Goal: Task Accomplishment & Management: Use online tool/utility

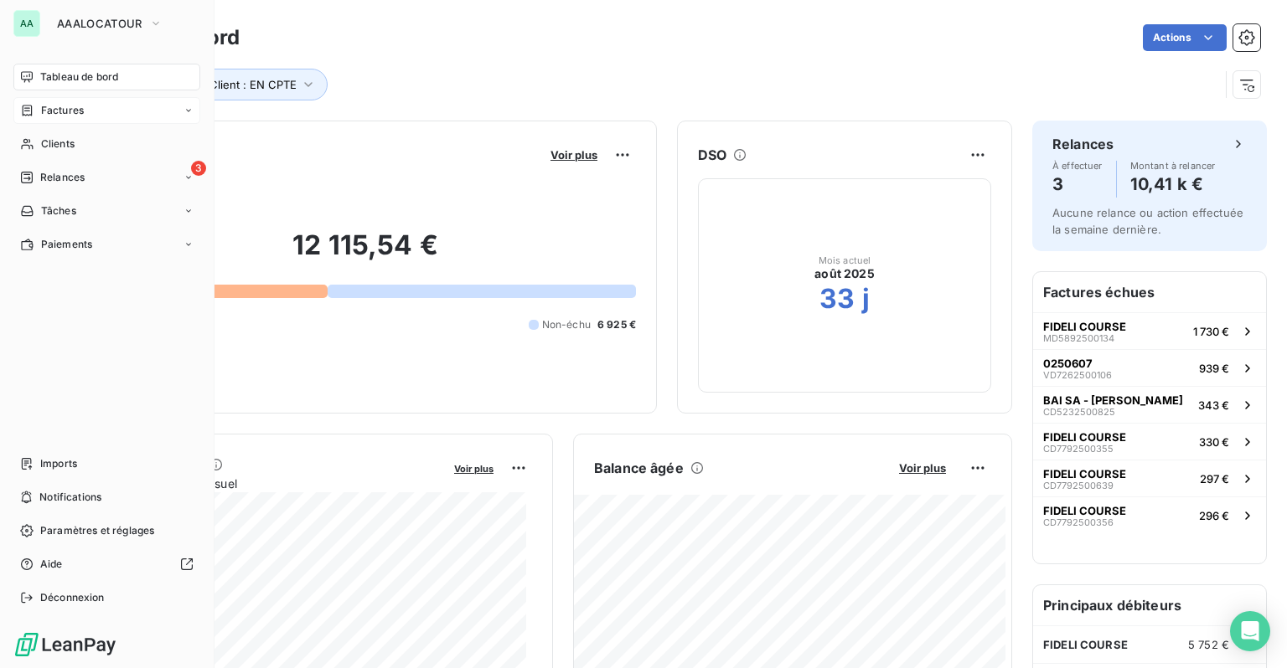
click at [61, 112] on span "Factures" at bounding box center [62, 110] width 43 height 15
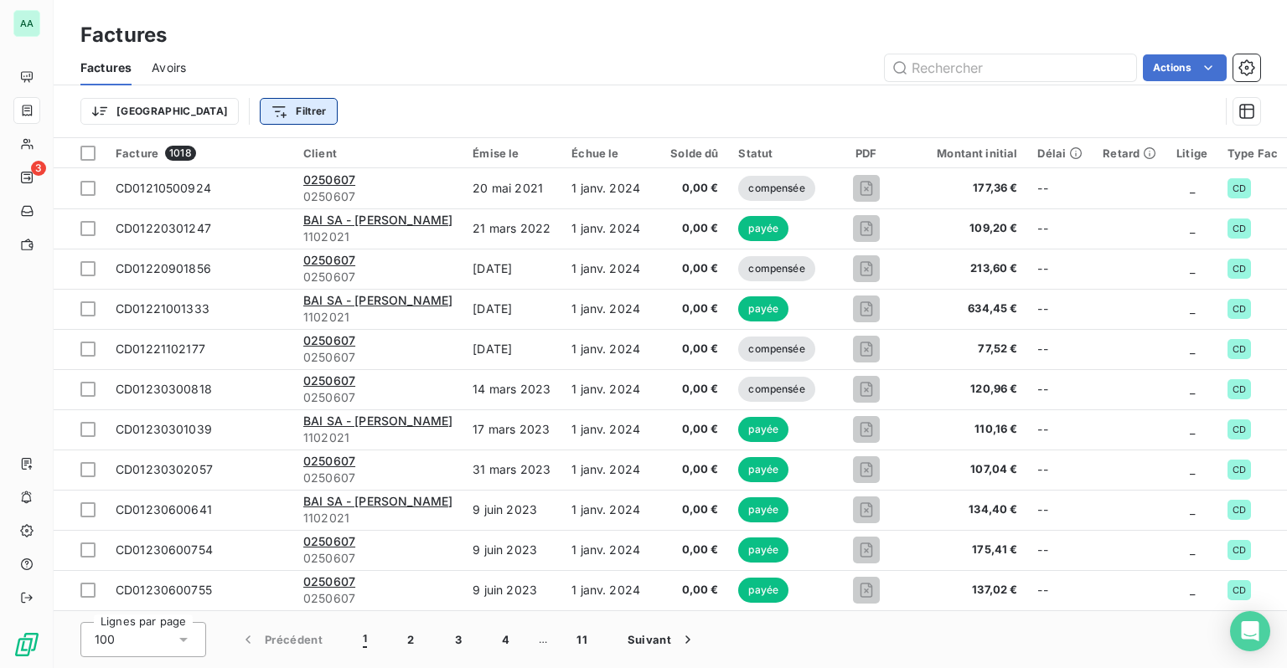
click at [198, 114] on html "AA 3 Factures Factures Avoirs Actions Trier Filtrer Facture 1018 Client Émise l…" at bounding box center [643, 334] width 1287 height 668
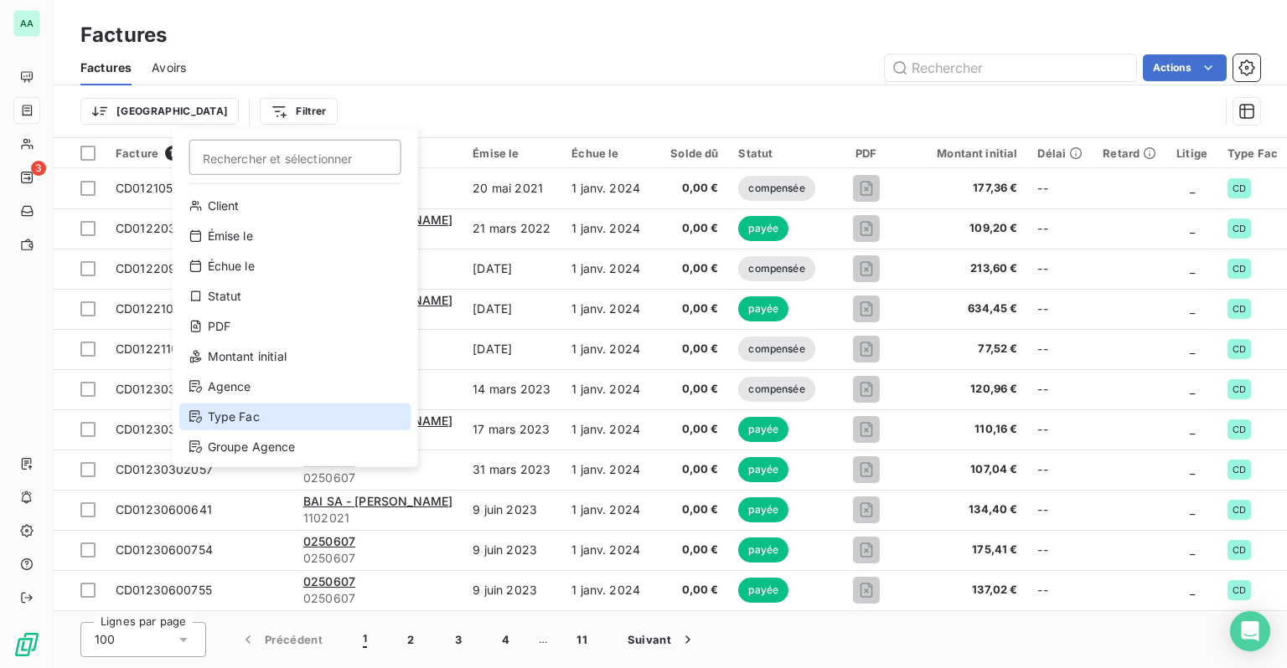
click at [251, 421] on div "Type Fac" at bounding box center [295, 417] width 232 height 27
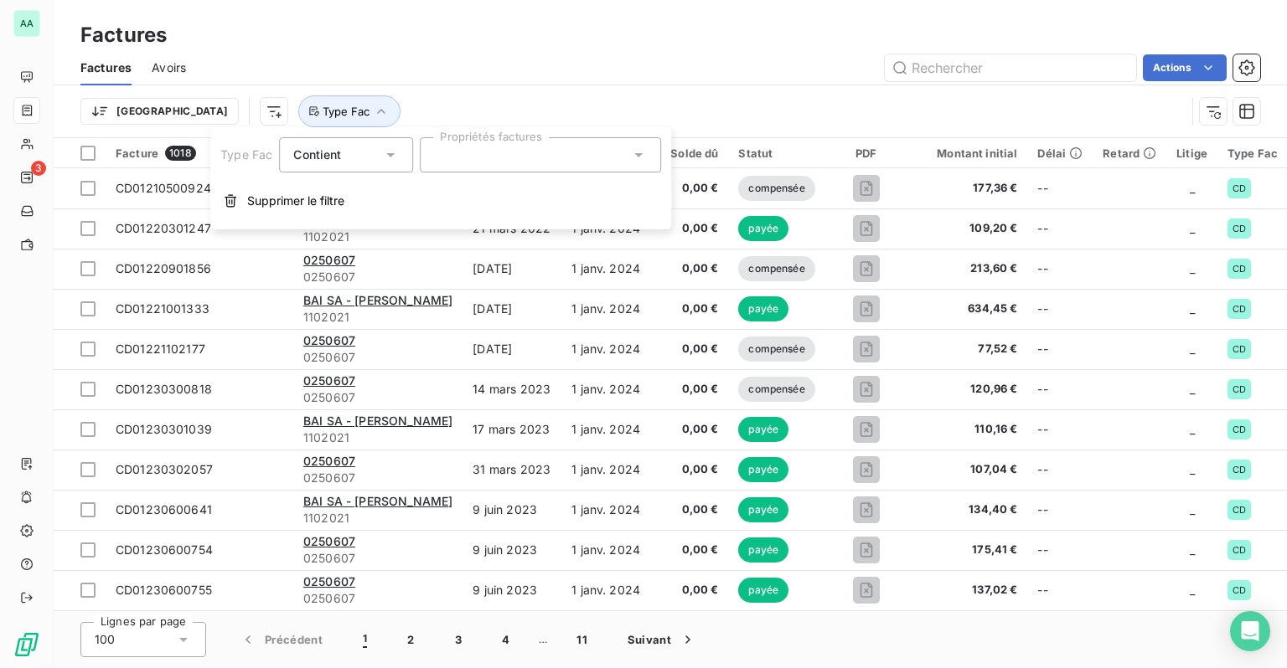
click at [380, 161] on div "Contient" at bounding box center [337, 154] width 89 height 23
click at [380, 163] on div "Contient" at bounding box center [337, 154] width 89 height 23
click at [539, 157] on div at bounding box center [540, 154] width 241 height 35
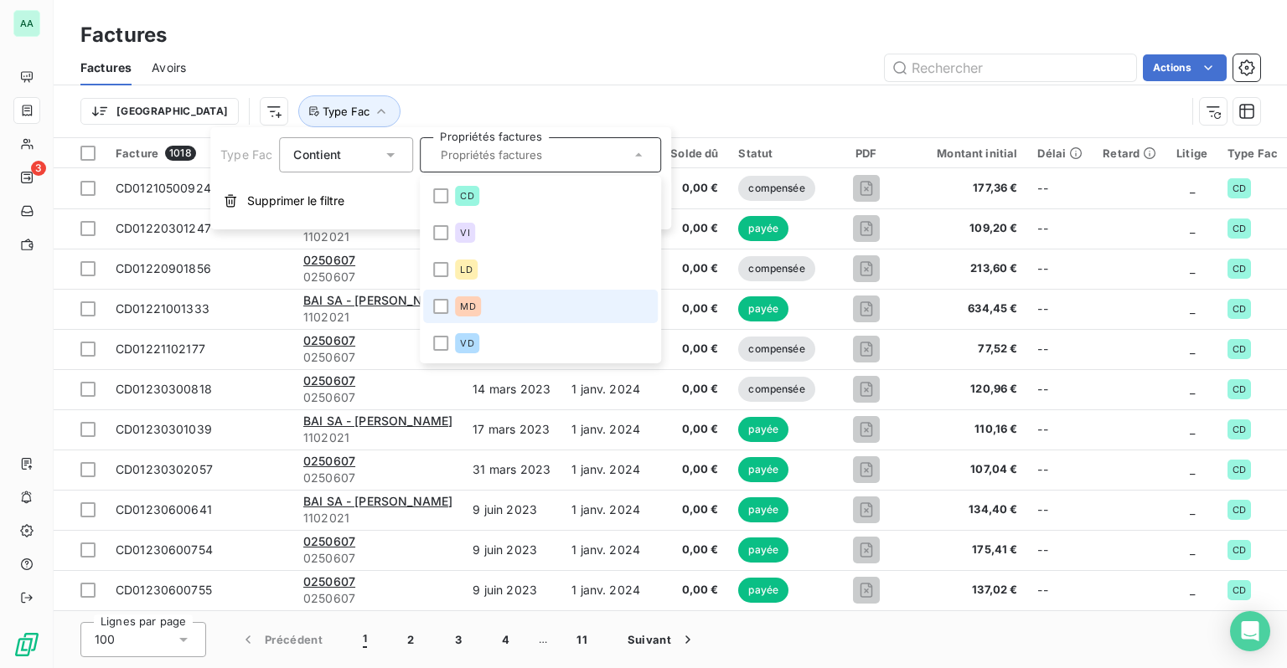
click at [471, 320] on li "MD" at bounding box center [540, 307] width 235 height 34
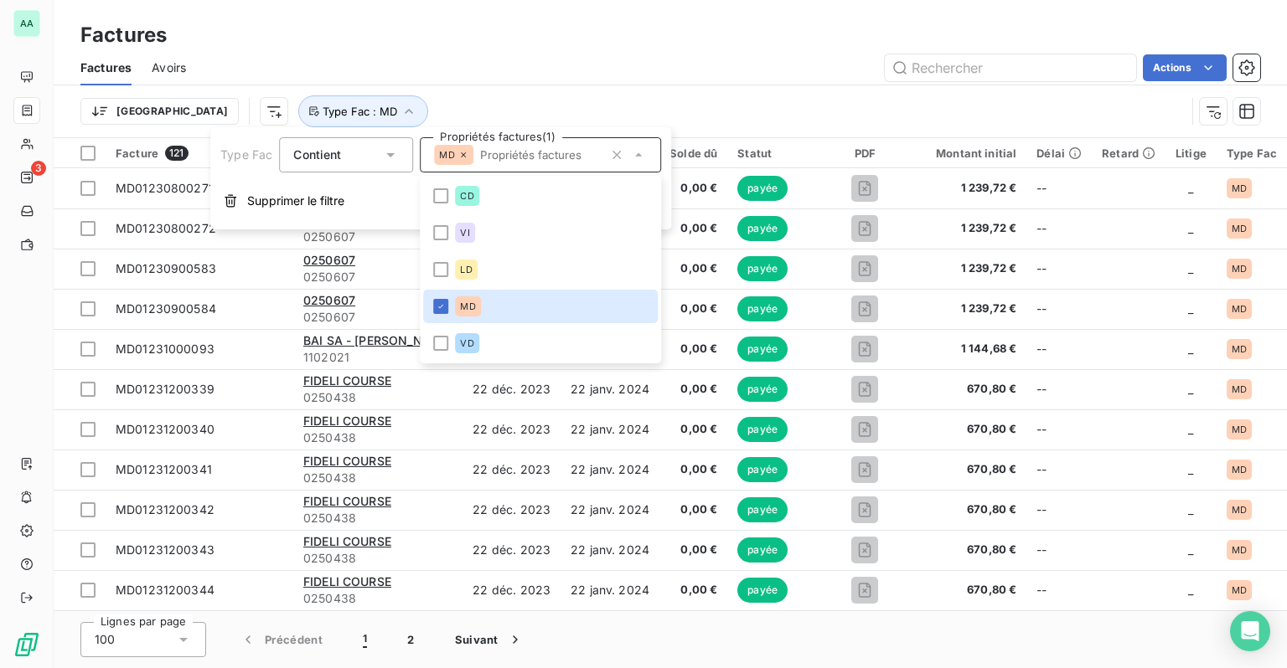
click at [760, 79] on div "Actions" at bounding box center [733, 67] width 1054 height 27
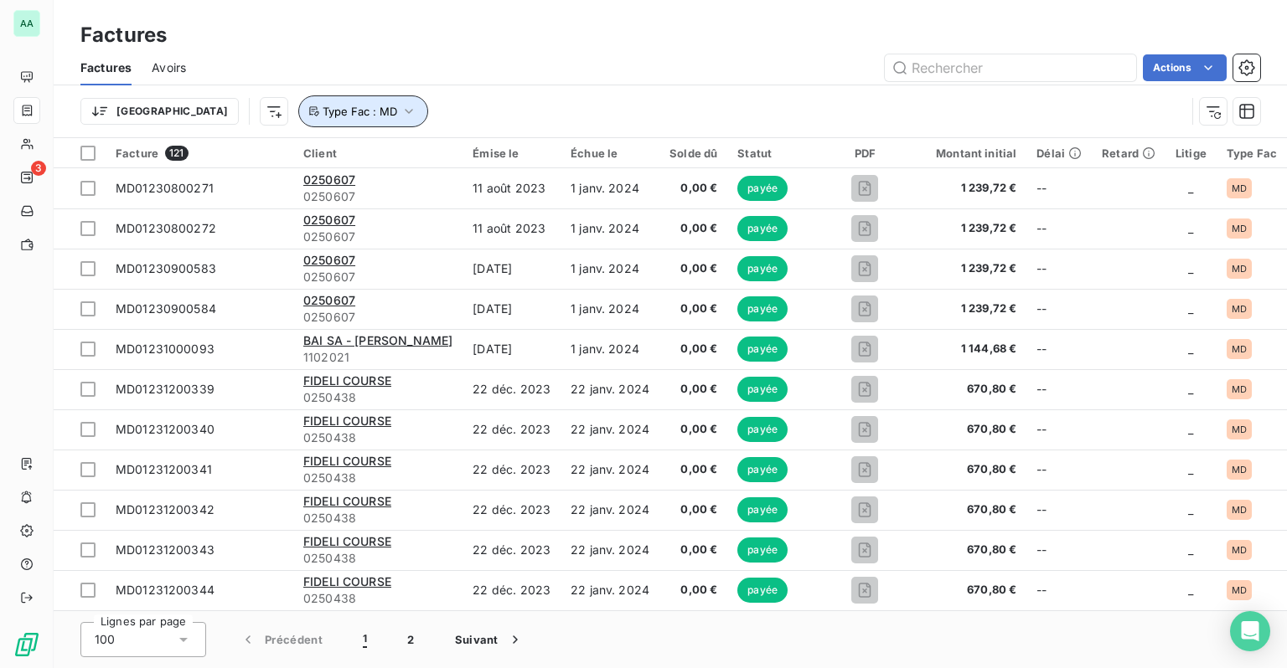
click at [400, 111] on icon "button" at bounding box center [408, 111] width 17 height 17
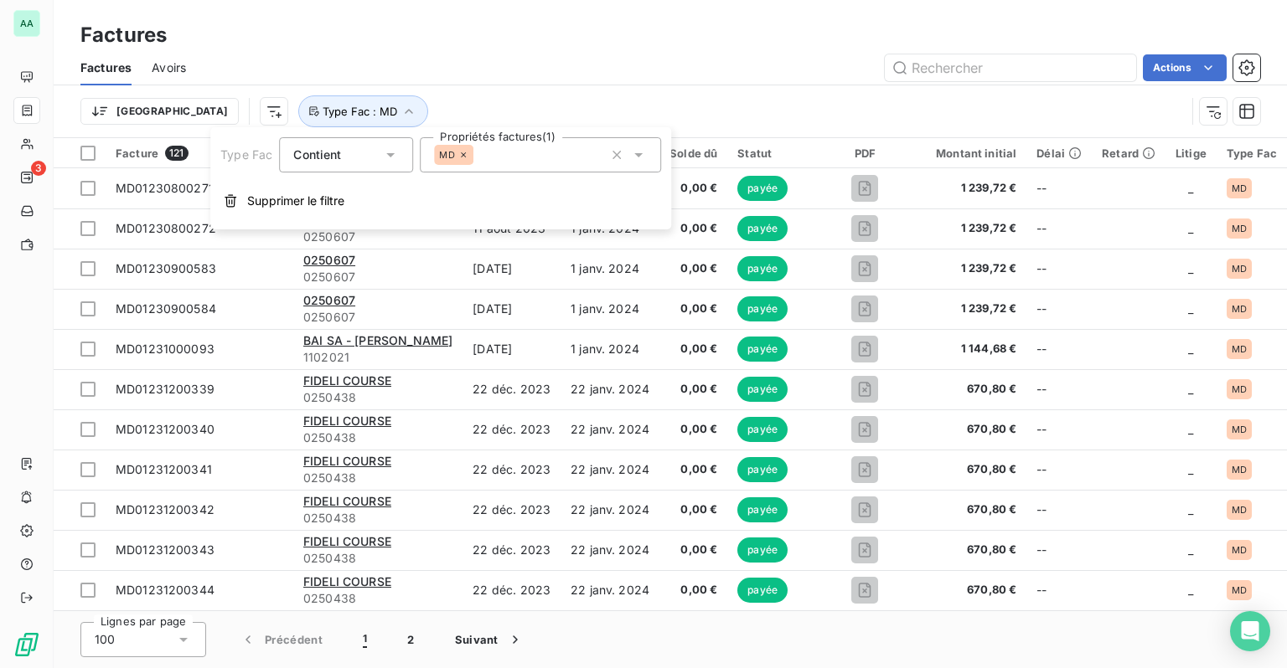
click at [445, 71] on div "Actions" at bounding box center [733, 67] width 1054 height 27
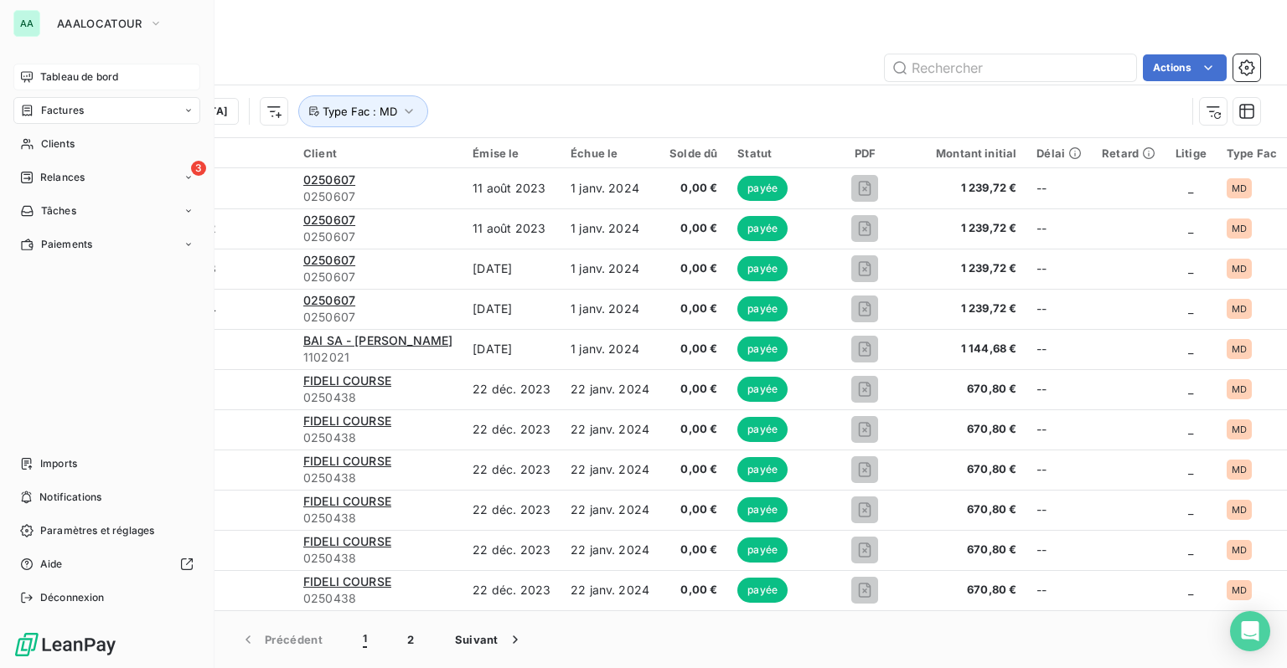
click at [29, 75] on icon at bounding box center [27, 76] width 12 height 11
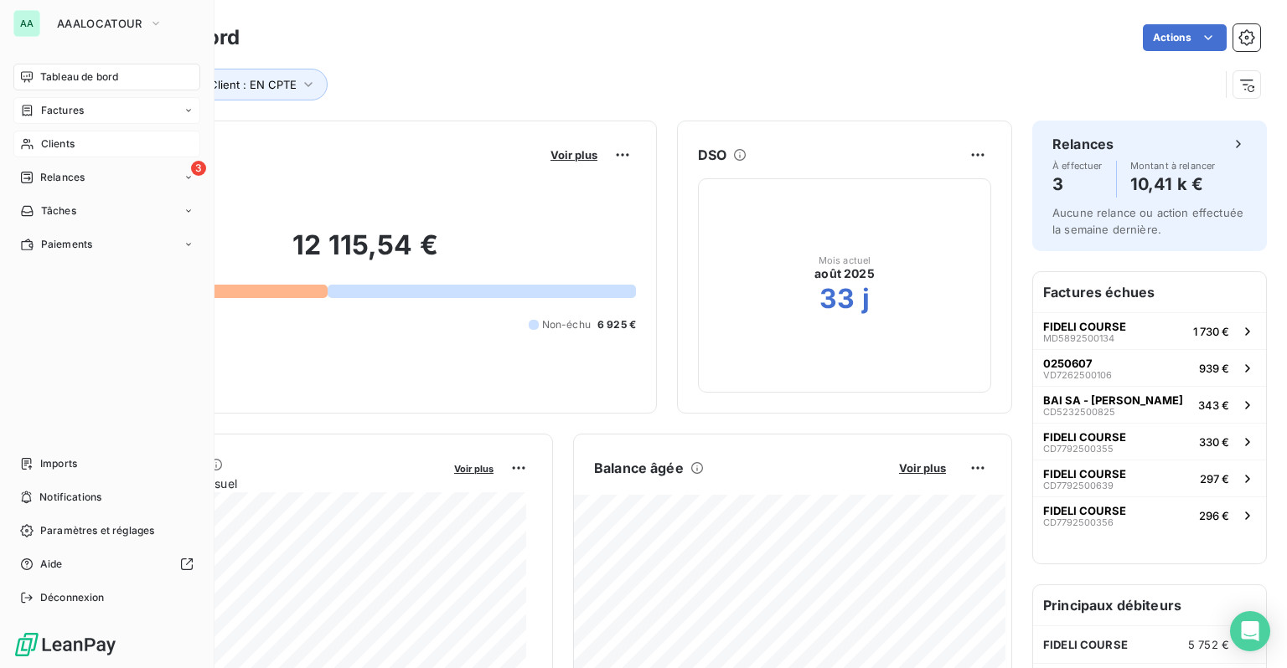
click at [51, 137] on span "Clients" at bounding box center [58, 144] width 34 height 15
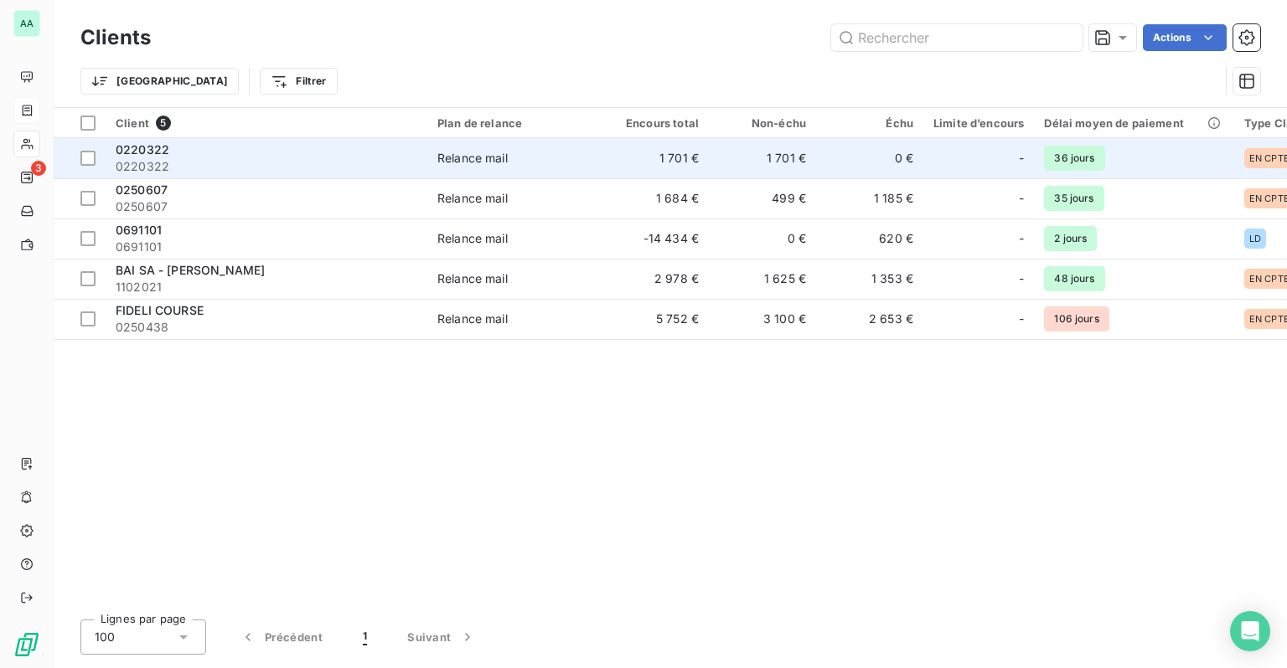
click at [1019, 163] on span "-" at bounding box center [1021, 158] width 5 height 17
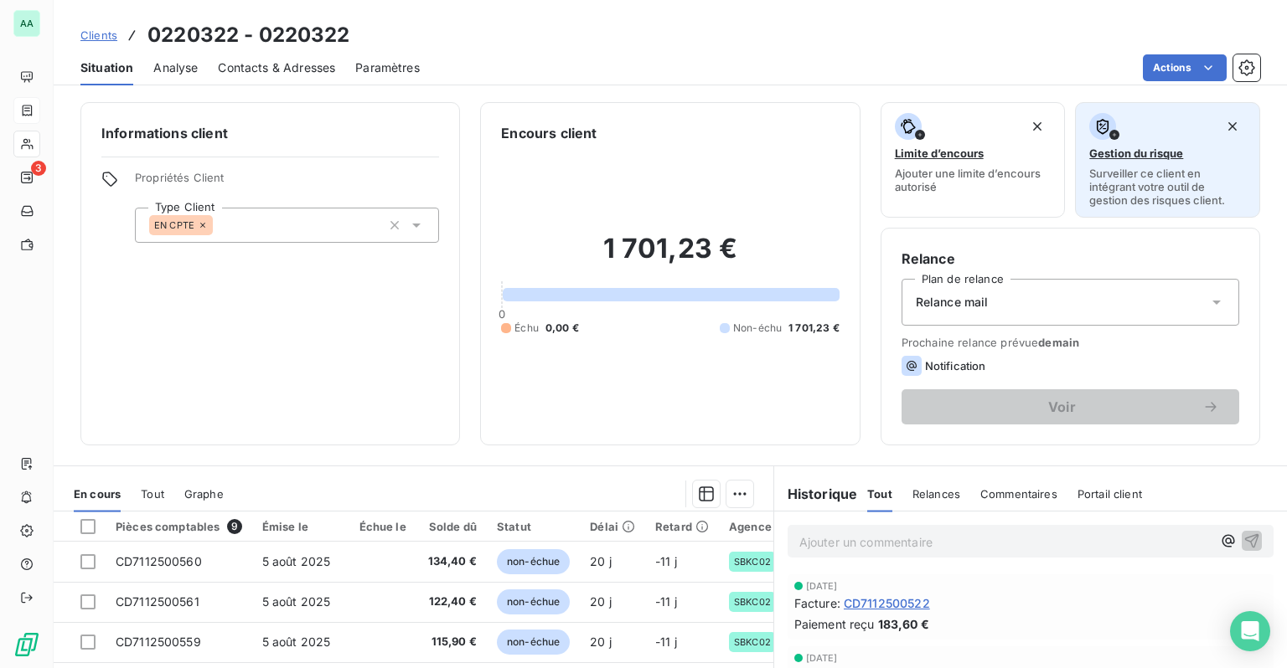
click at [1114, 158] on span "Gestion du risque" at bounding box center [1136, 153] width 94 height 13
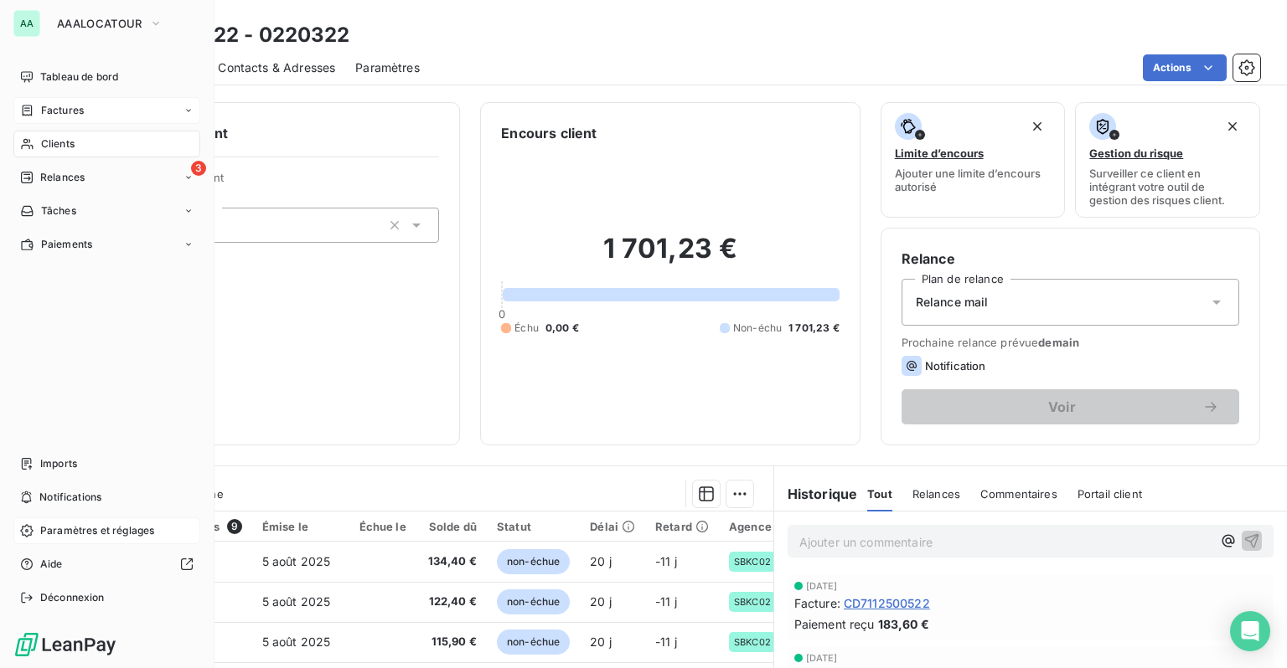
click at [60, 524] on span "Paramètres et réglages" at bounding box center [97, 531] width 114 height 15
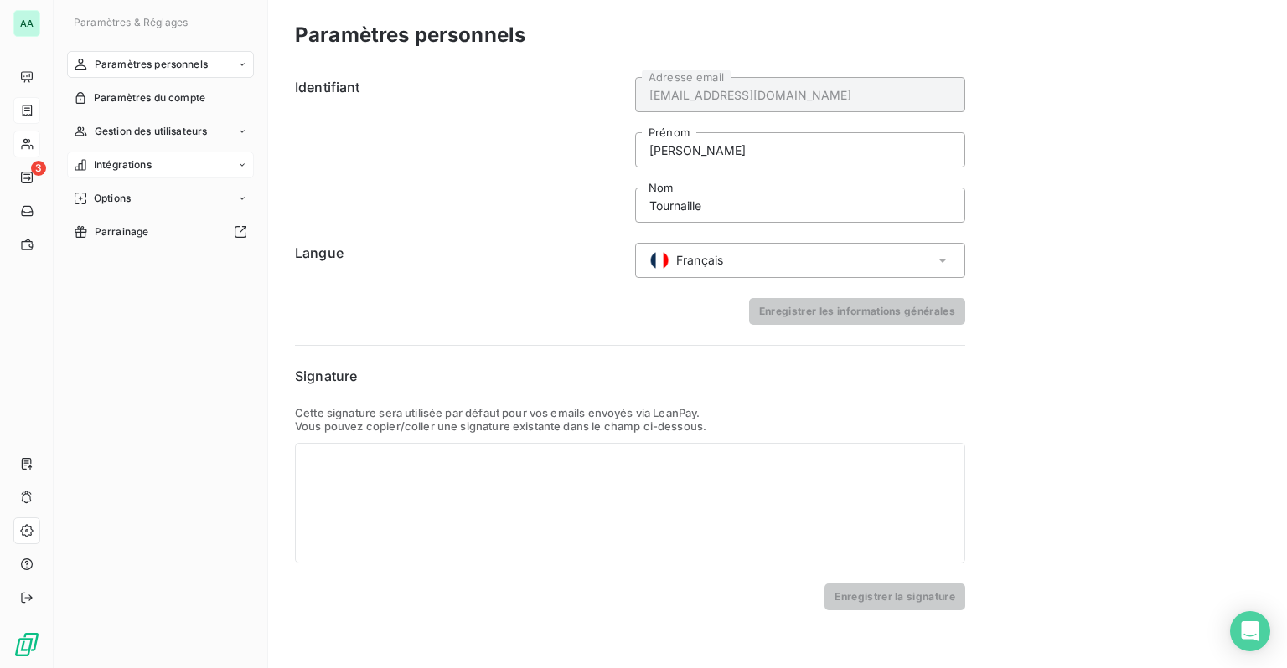
click at [115, 163] on span "Intégrations" at bounding box center [123, 164] width 58 height 15
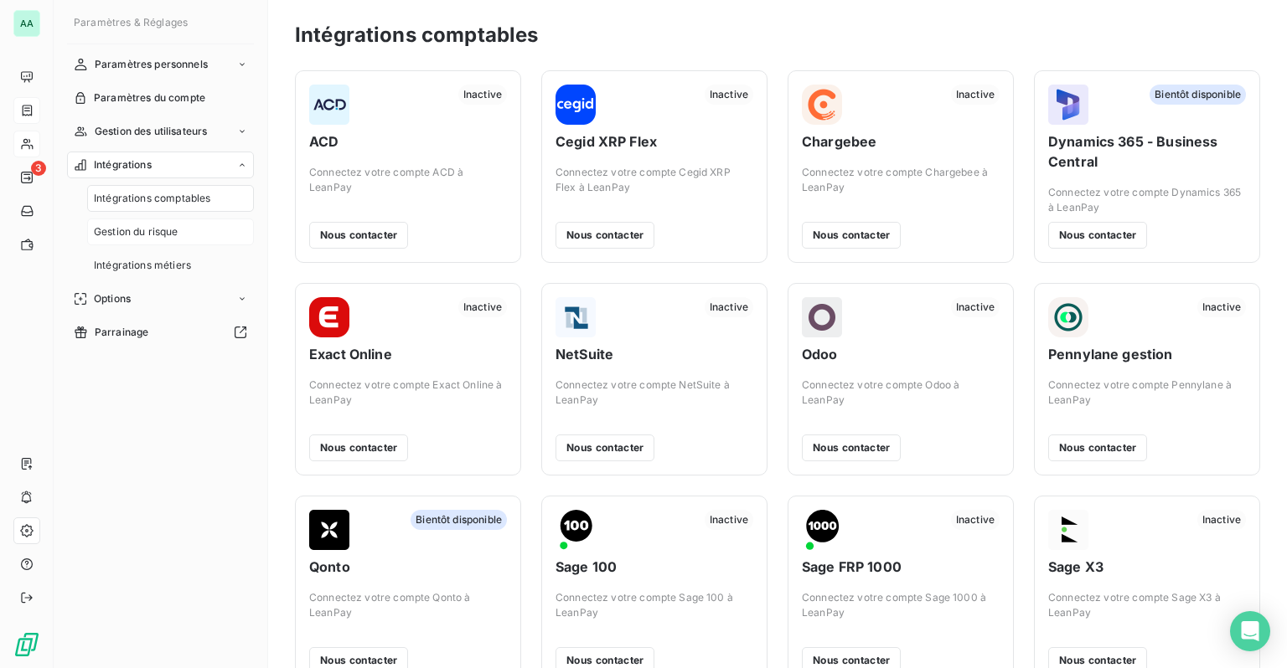
click at [150, 238] on span "Gestion du risque" at bounding box center [136, 231] width 85 height 15
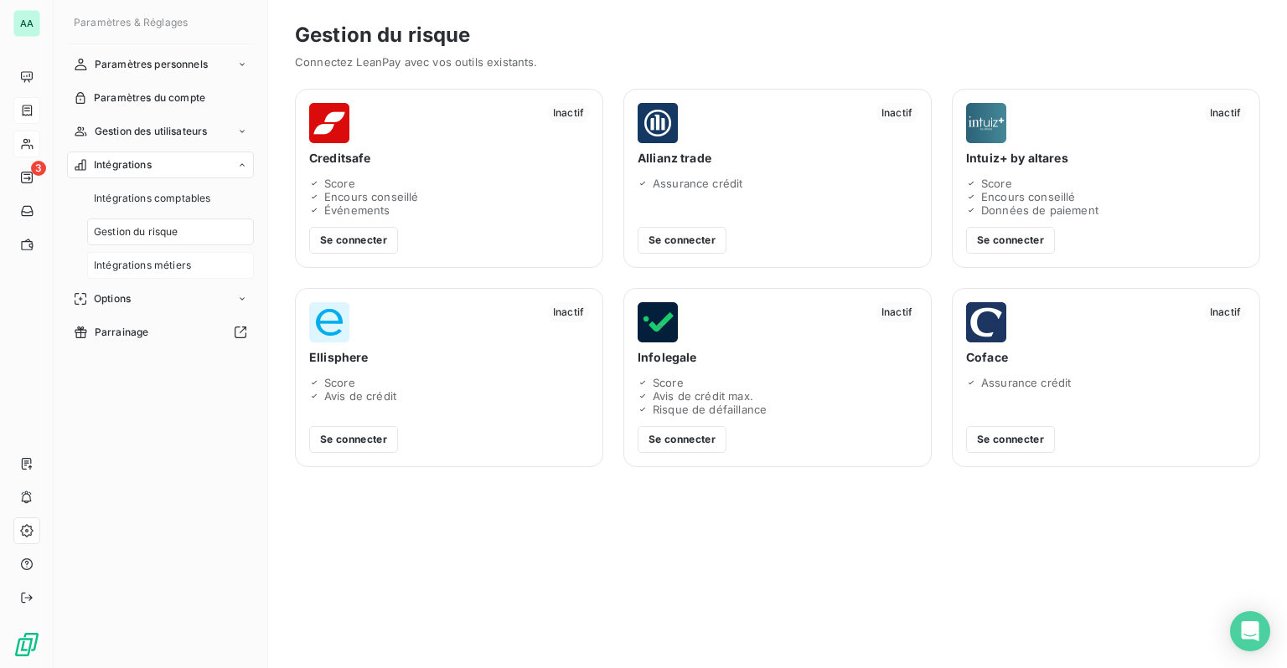
click at [151, 255] on div "Intégrations métiers" at bounding box center [170, 265] width 167 height 27
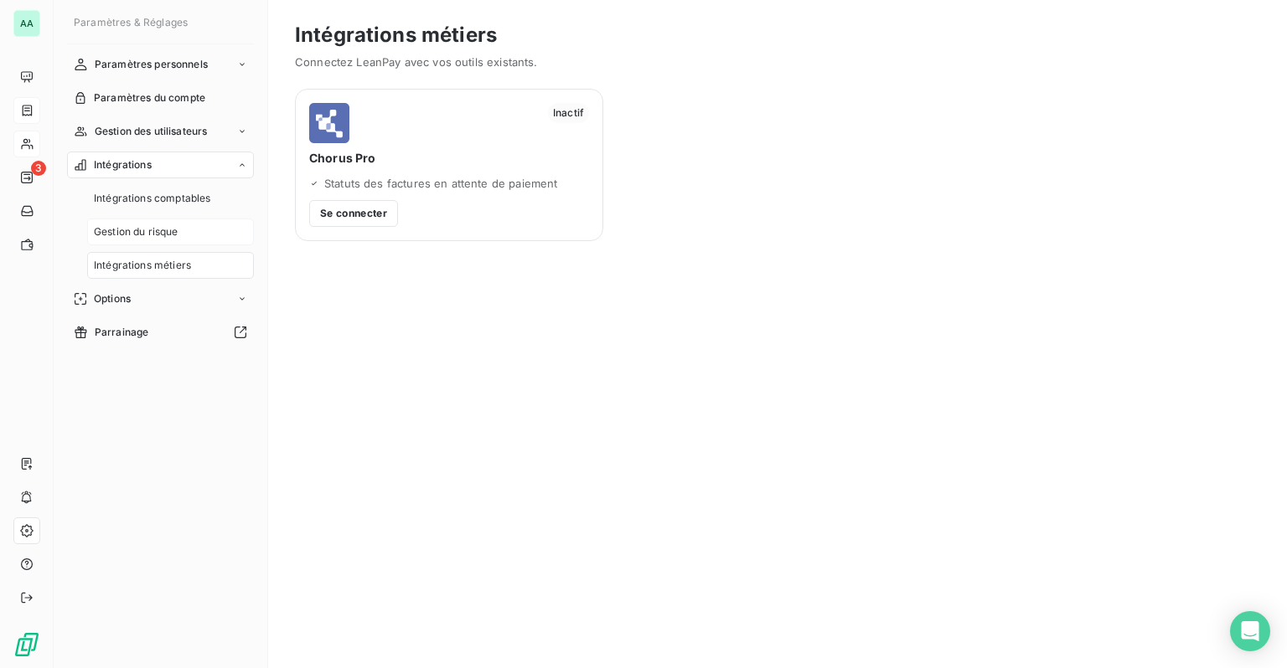
click at [153, 242] on div "Gestion du risque" at bounding box center [170, 232] width 167 height 27
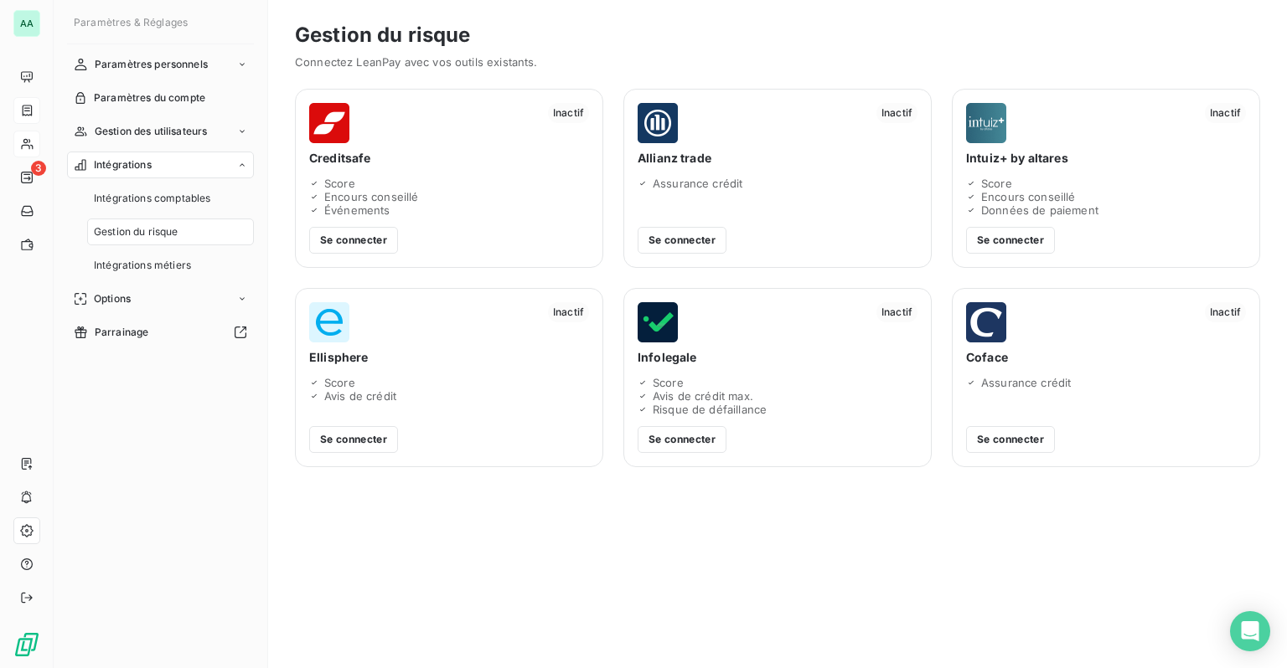
click at [418, 222] on div "Inactif Creditsafe Score Encours conseillé Événements Se connecter" at bounding box center [449, 178] width 308 height 179
click at [371, 236] on button "Se connecter" at bounding box center [353, 240] width 89 height 27
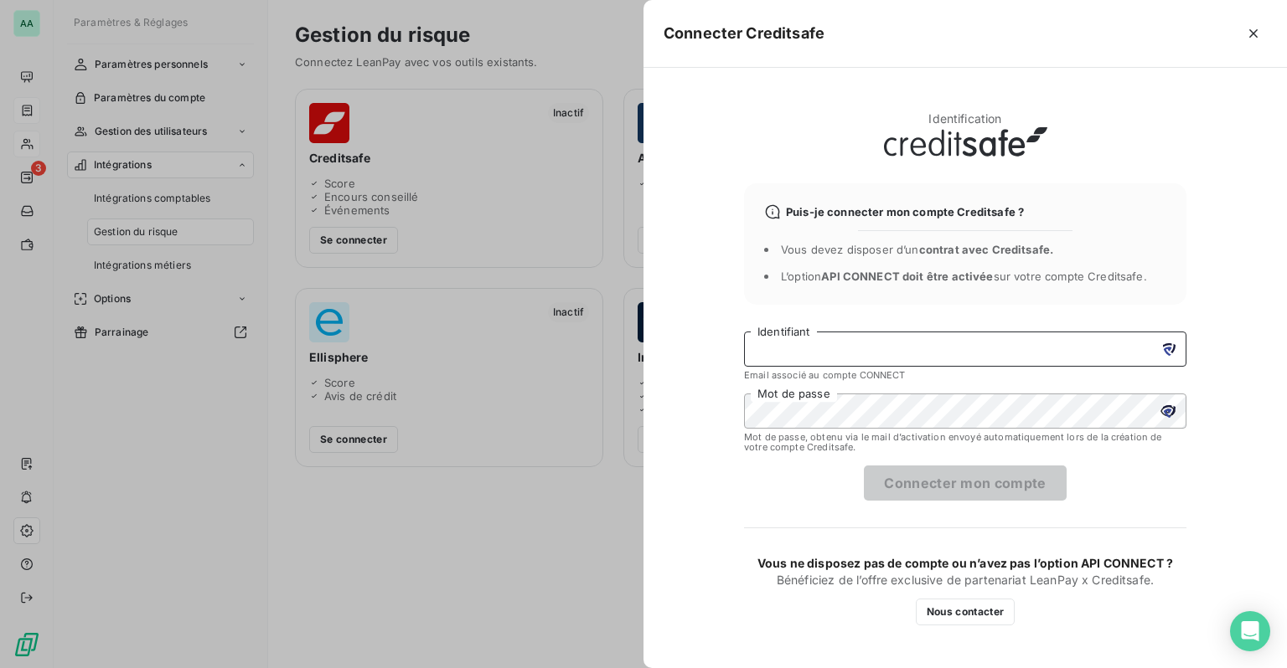
click at [818, 348] on input "Identifiant" at bounding box center [965, 349] width 442 height 35
click at [917, 346] on input "Identifiant" at bounding box center [965, 349] width 442 height 35
paste input "[EMAIL_ADDRESS][DOMAIN_NAME]"
type input "[EMAIL_ADDRESS][DOMAIN_NAME]"
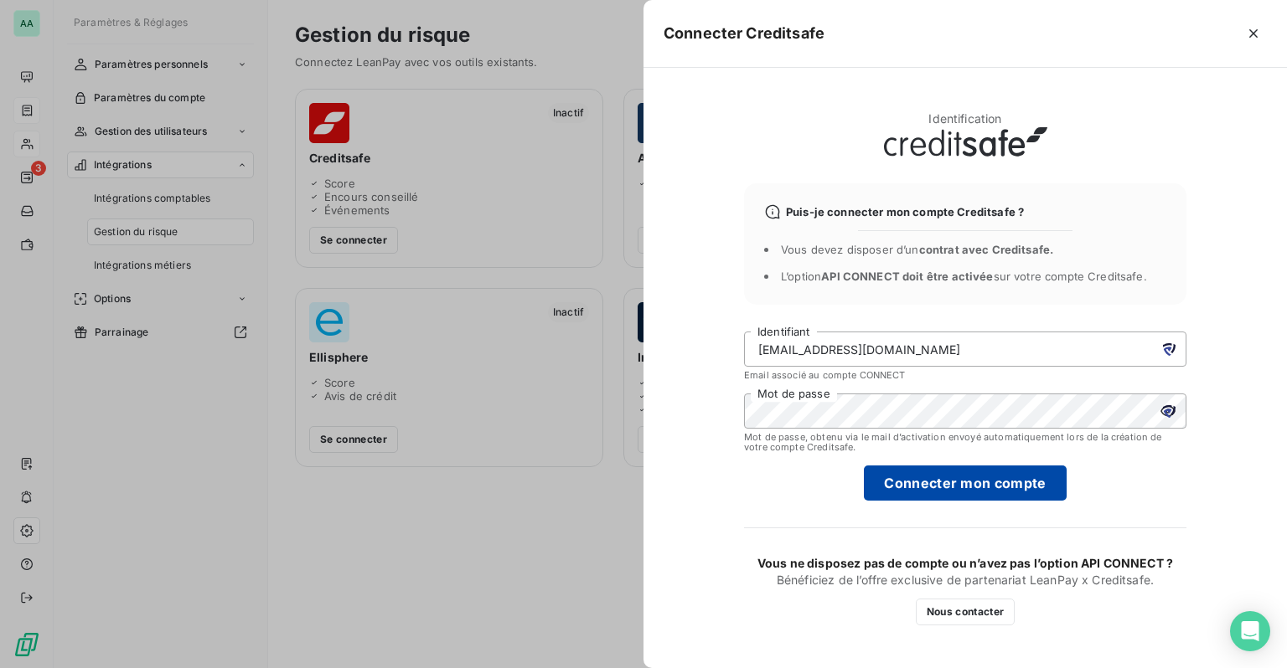
click at [945, 491] on button "Connecter mon compte" at bounding box center [965, 483] width 202 height 35
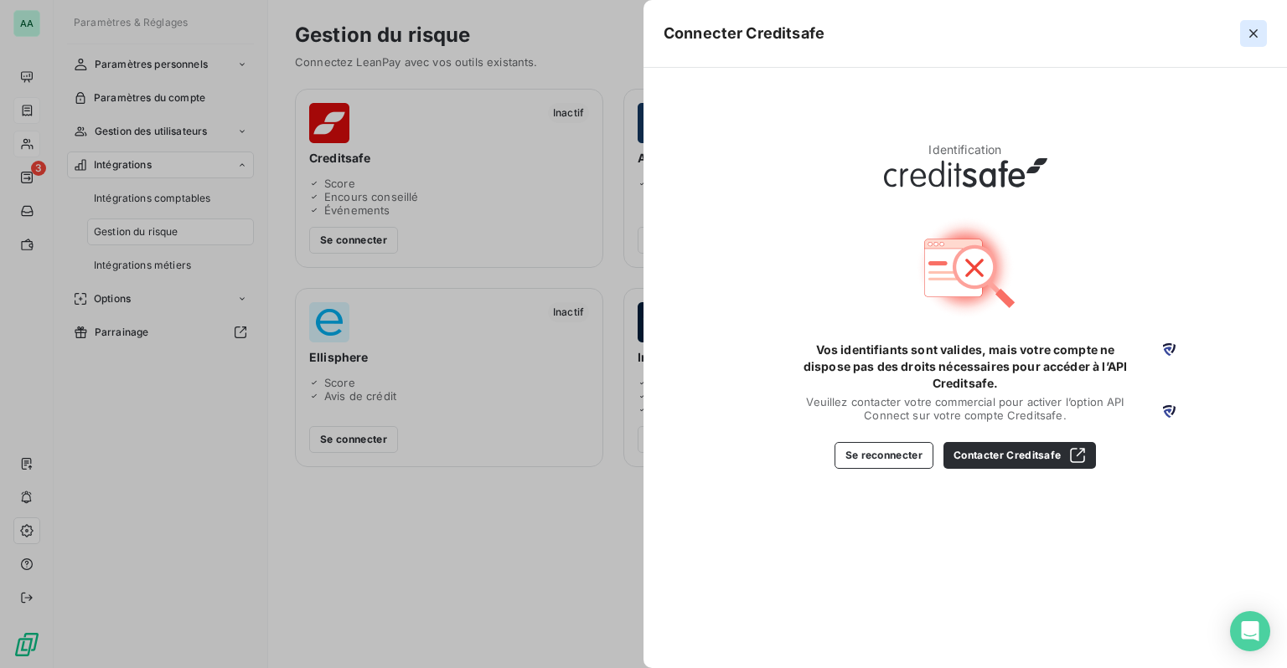
click at [1252, 34] on icon "button" at bounding box center [1253, 33] width 8 height 8
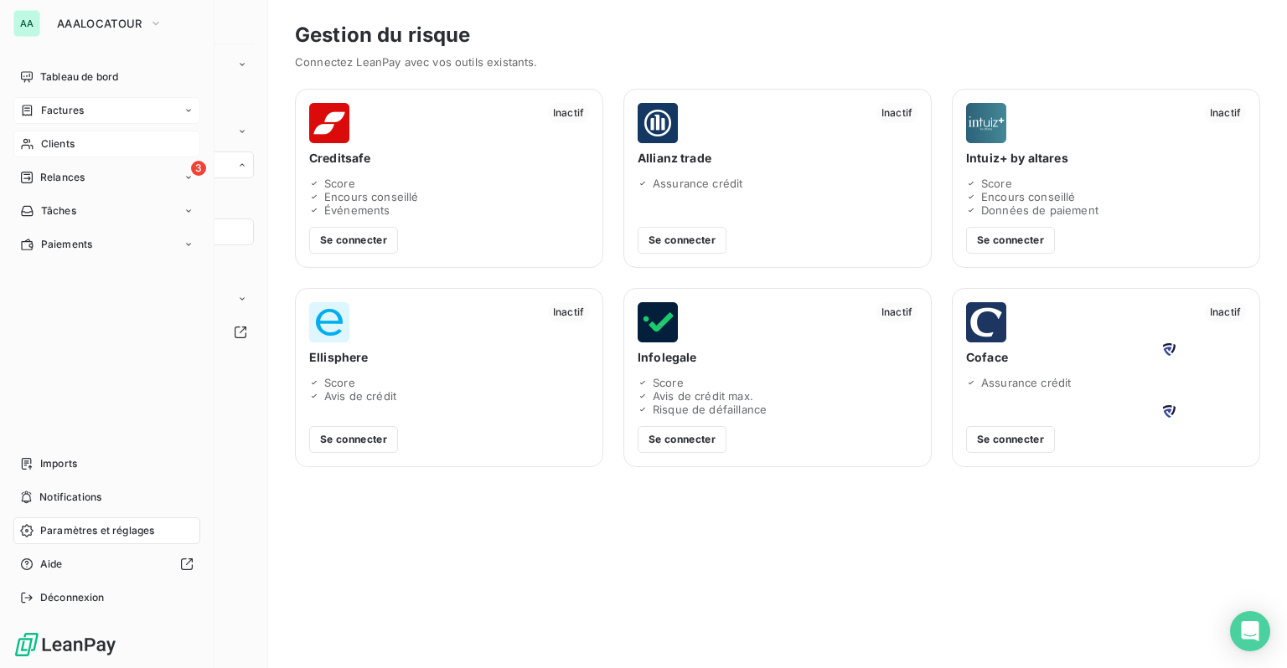
click at [34, 119] on div "Factures" at bounding box center [106, 110] width 187 height 27
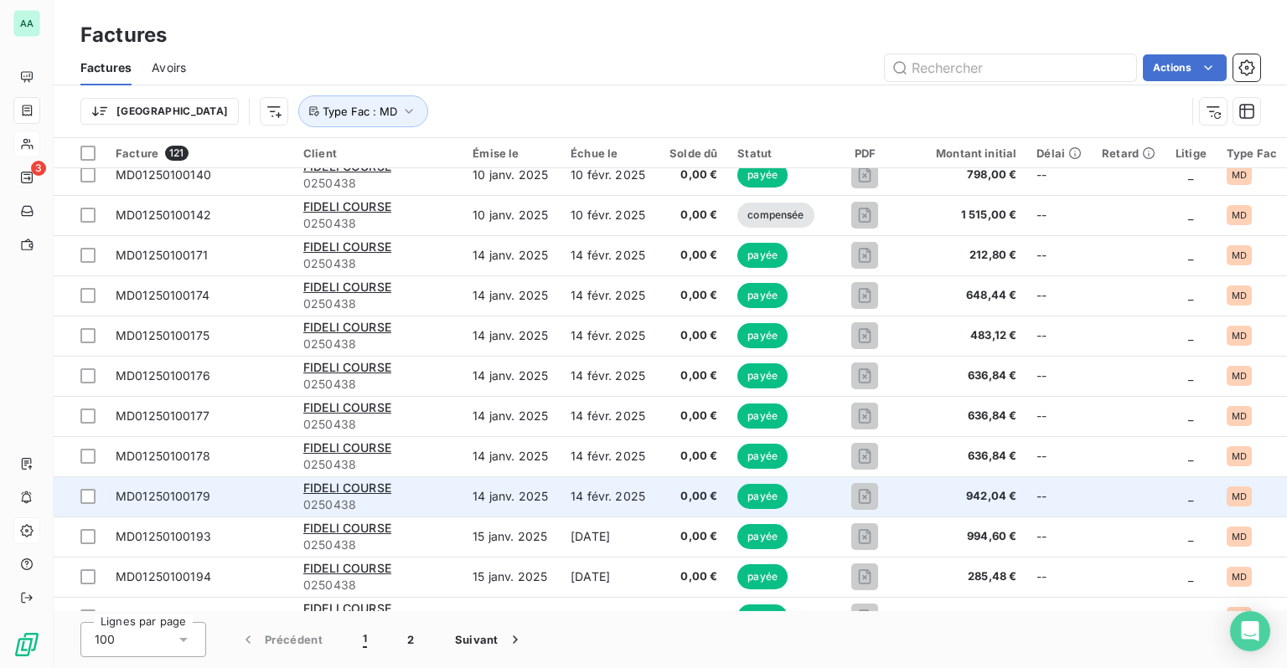
scroll to position [3584, 0]
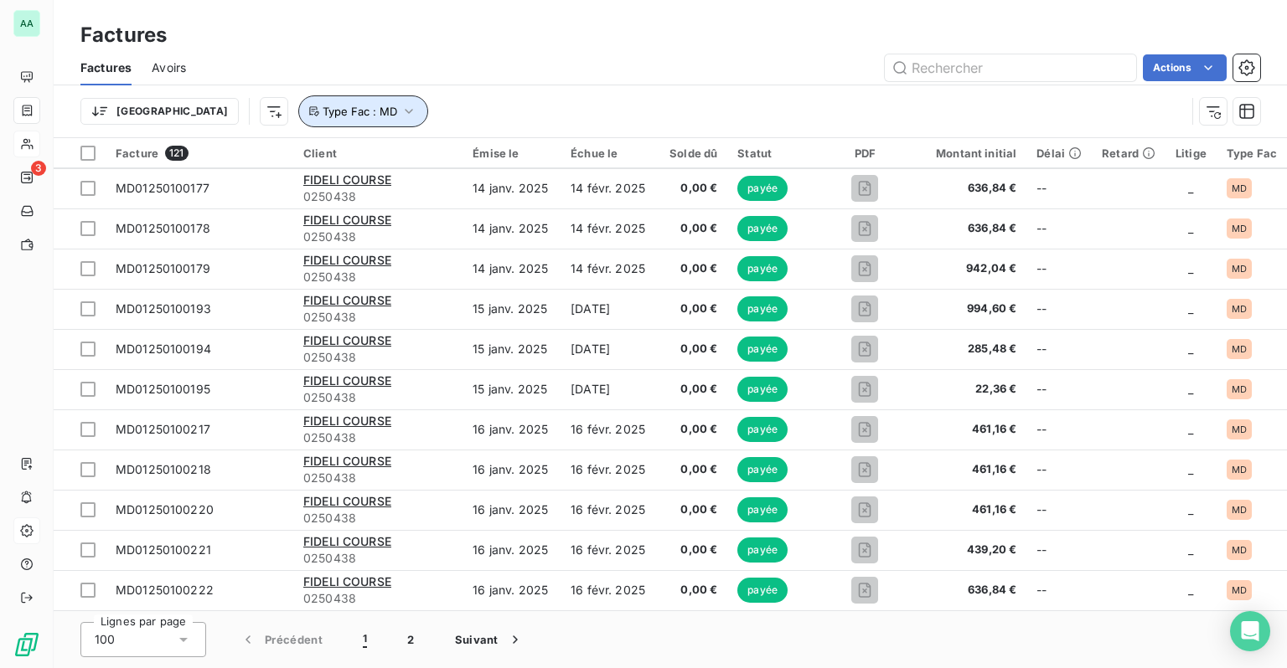
click at [323, 106] on span "Type Fac : MD" at bounding box center [360, 111] width 75 height 13
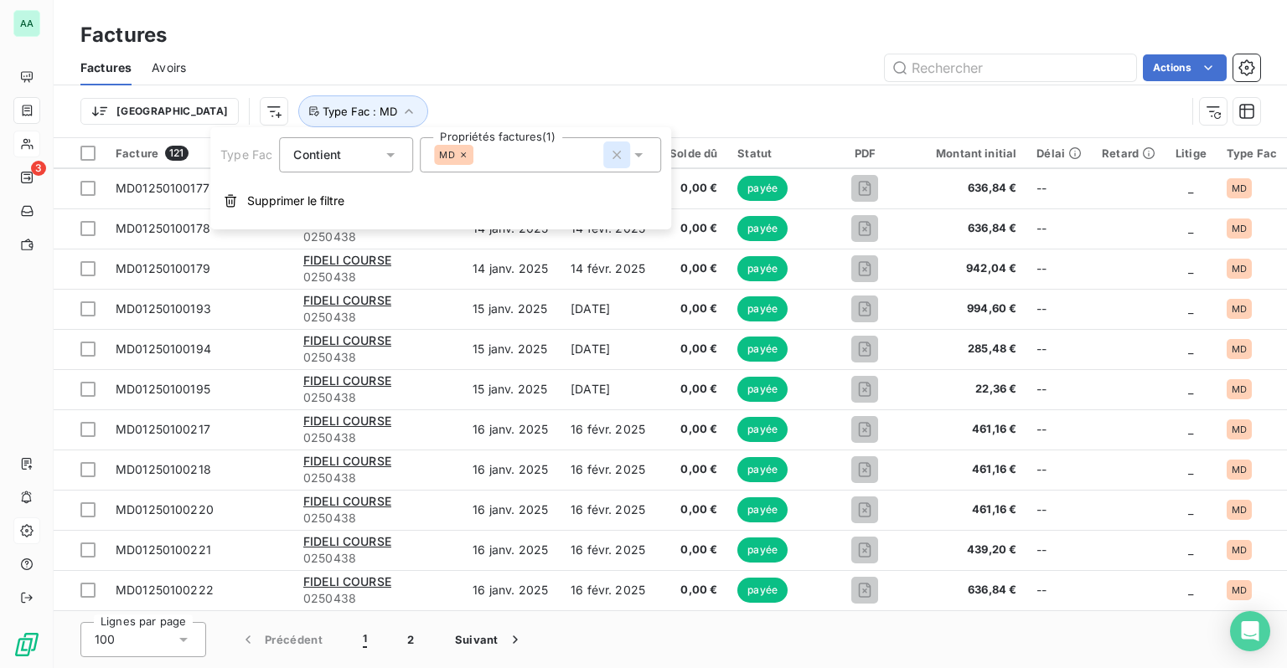
click at [618, 154] on icon "button" at bounding box center [616, 155] width 17 height 17
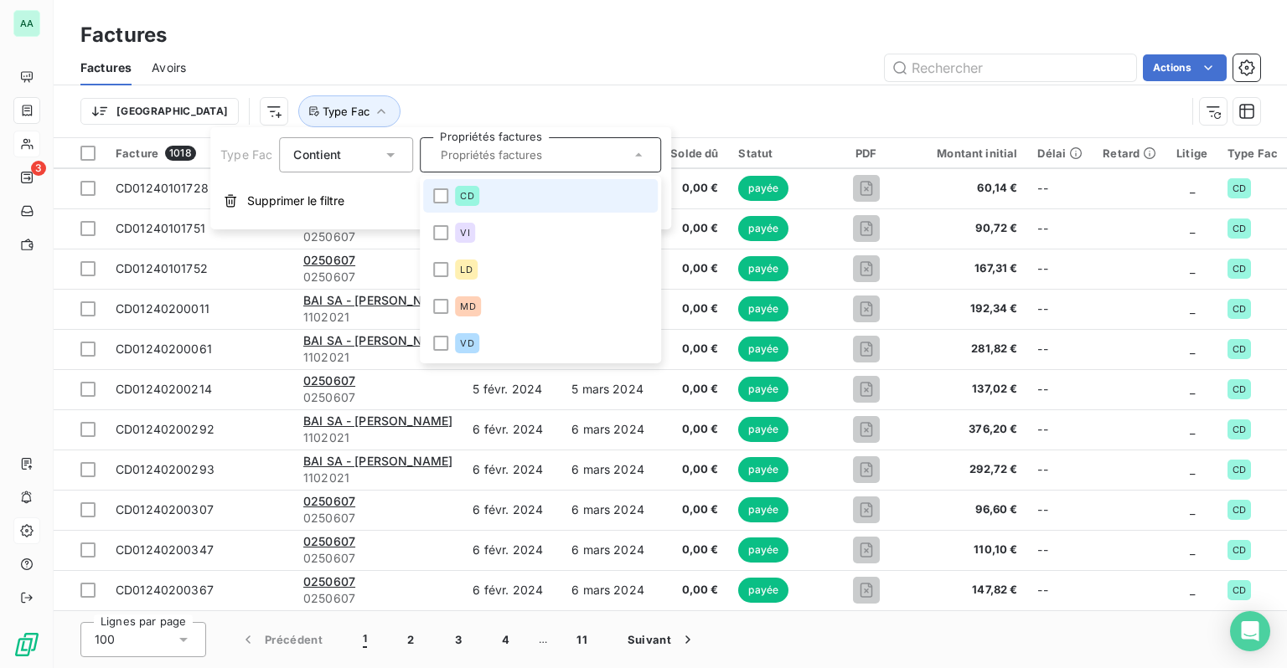
click at [752, 20] on div "Factures" at bounding box center [670, 35] width 1233 height 30
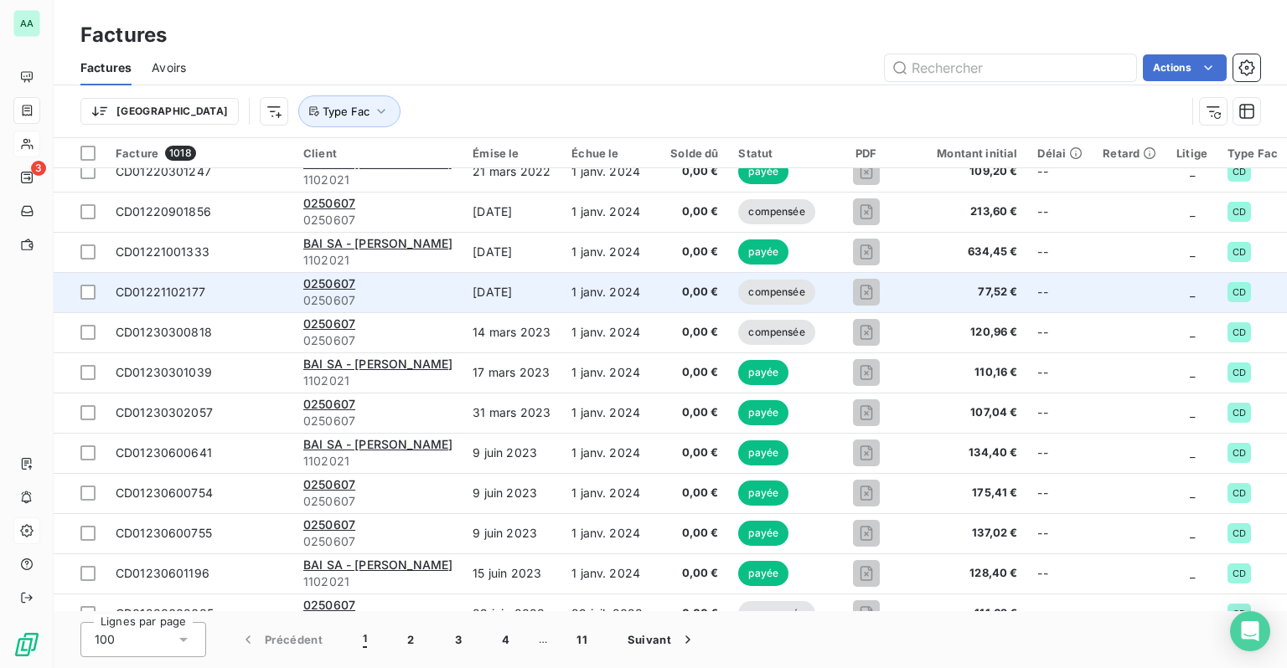
scroll to position [0, 0]
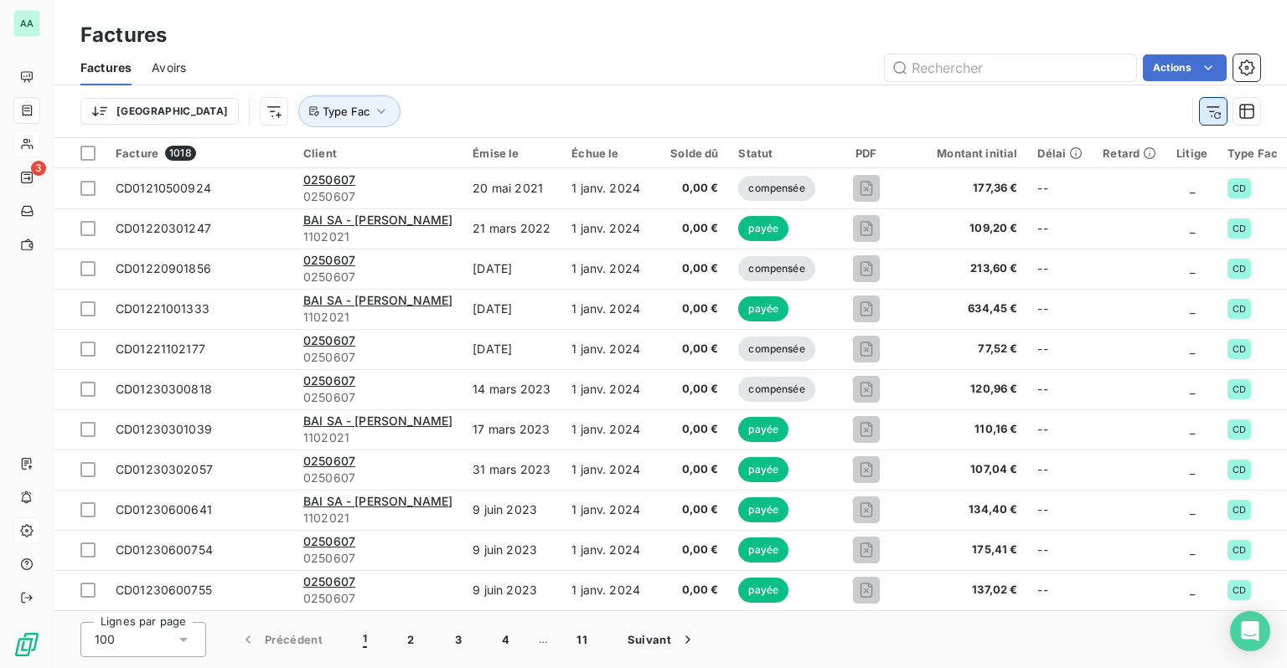
click at [1210, 110] on icon "button" at bounding box center [1213, 111] width 17 height 17
click at [143, 106] on html "AA 3 Factures Factures Avoirs Actions Trier Filtrer Facture 1018 Client Émise l…" at bounding box center [643, 334] width 1287 height 668
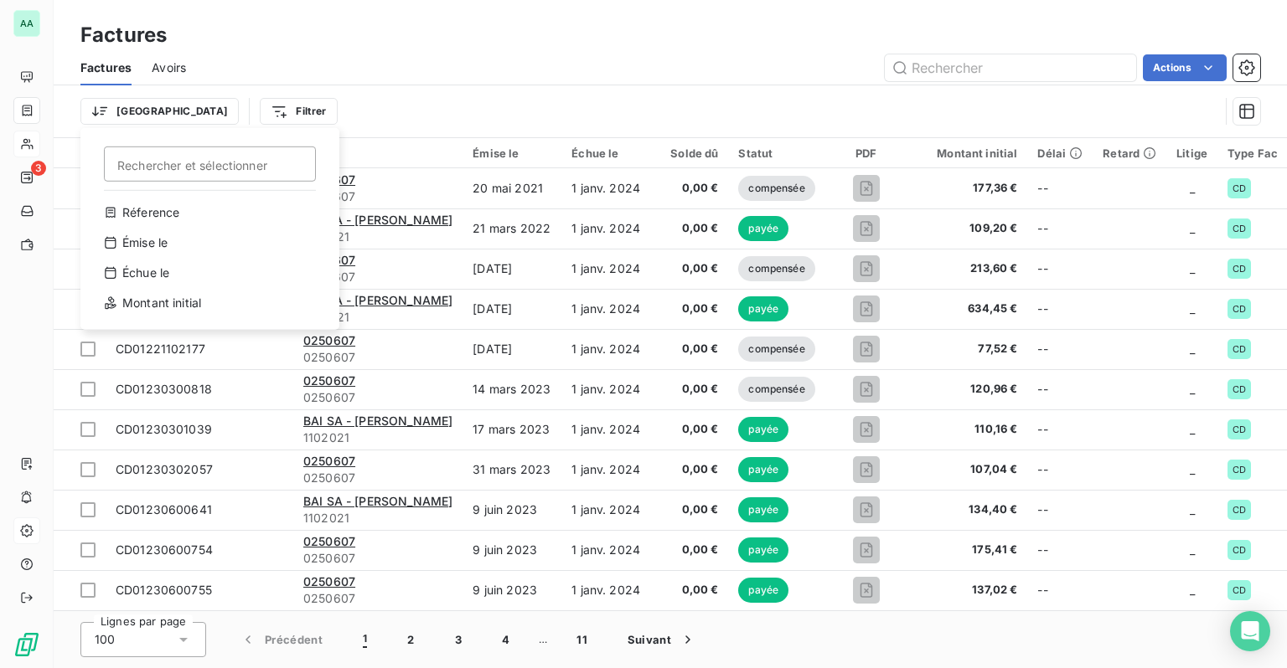
click at [36, 109] on html "AA 3 Factures Factures Avoirs Actions Trier Rechercher et sélectionner Réferenc…" at bounding box center [643, 334] width 1287 height 668
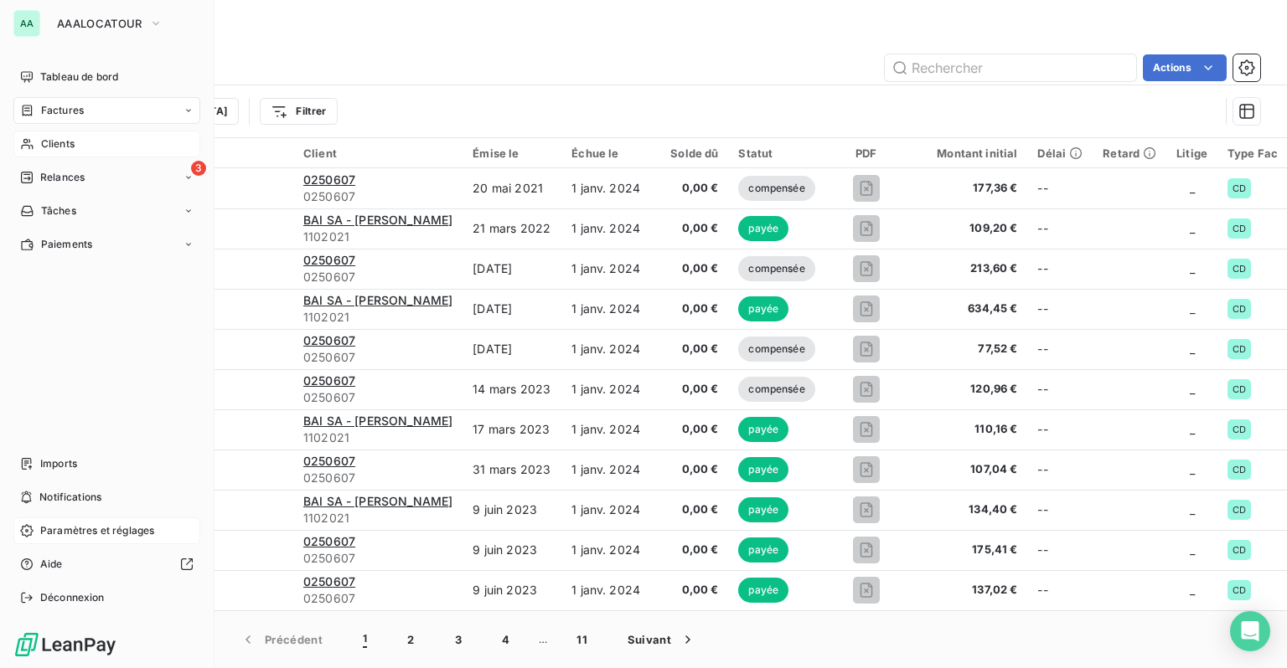
click at [30, 109] on icon at bounding box center [28, 110] width 10 height 11
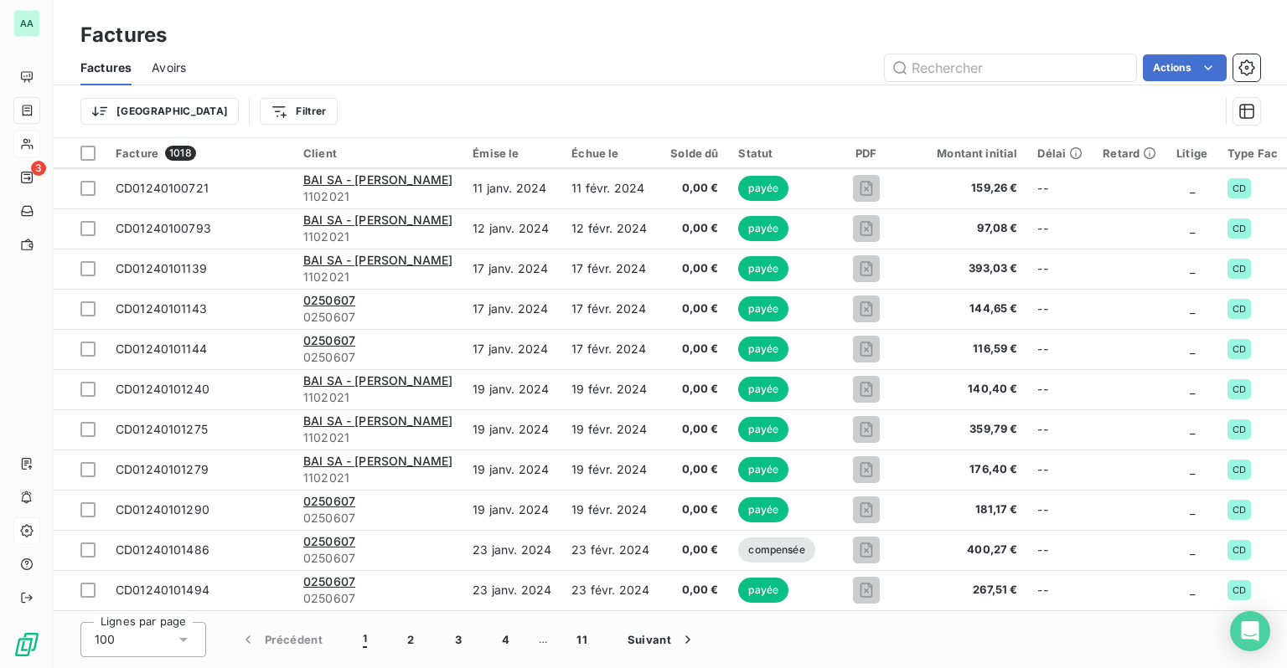
scroll to position [3584, 0]
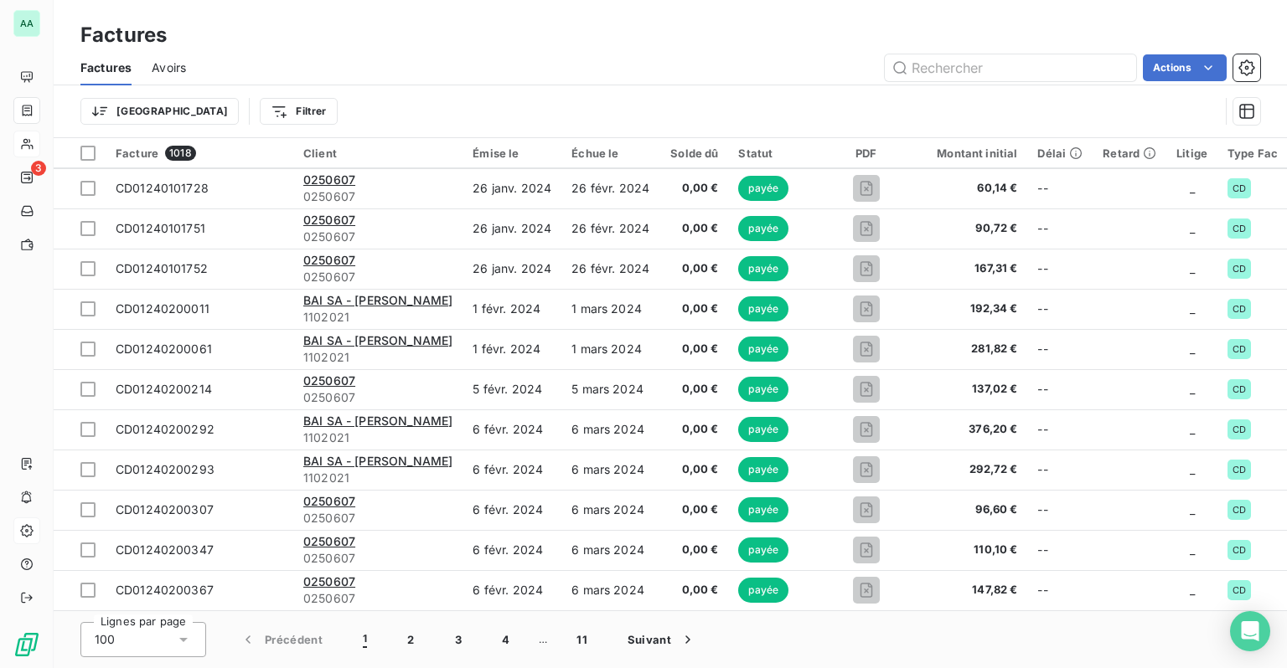
click at [178, 642] on icon at bounding box center [183, 640] width 17 height 17
click at [141, 612] on li "100" at bounding box center [143, 604] width 126 height 30
click at [818, 635] on div "Lignes par page 100 Précédent 1 2 3 4 … 11 Suivant" at bounding box center [670, 640] width 1233 height 57
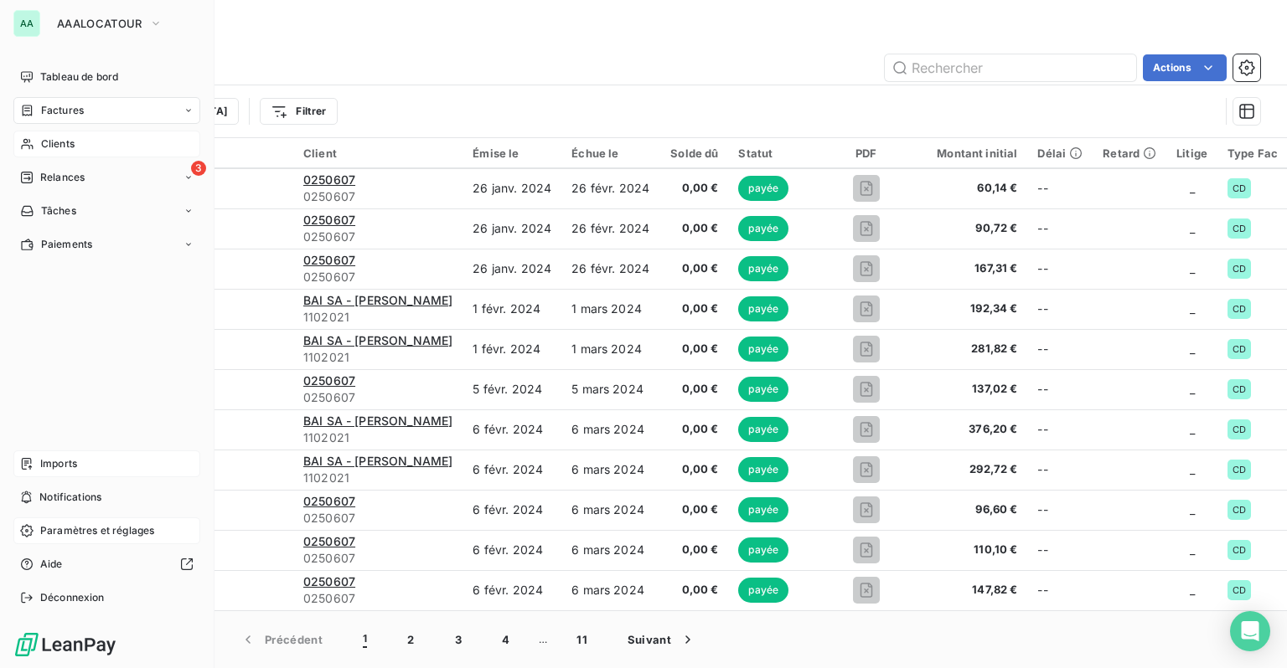
click at [30, 464] on icon at bounding box center [26, 463] width 13 height 13
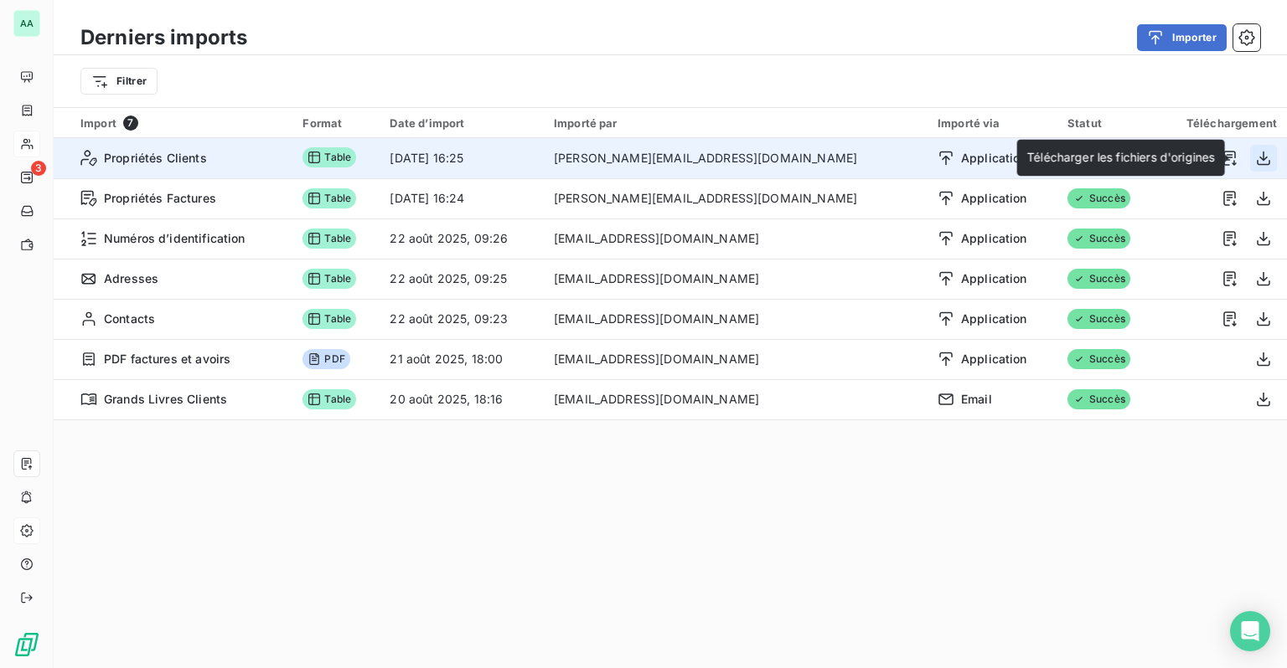
click at [1255, 159] on icon "button" at bounding box center [1263, 158] width 17 height 17
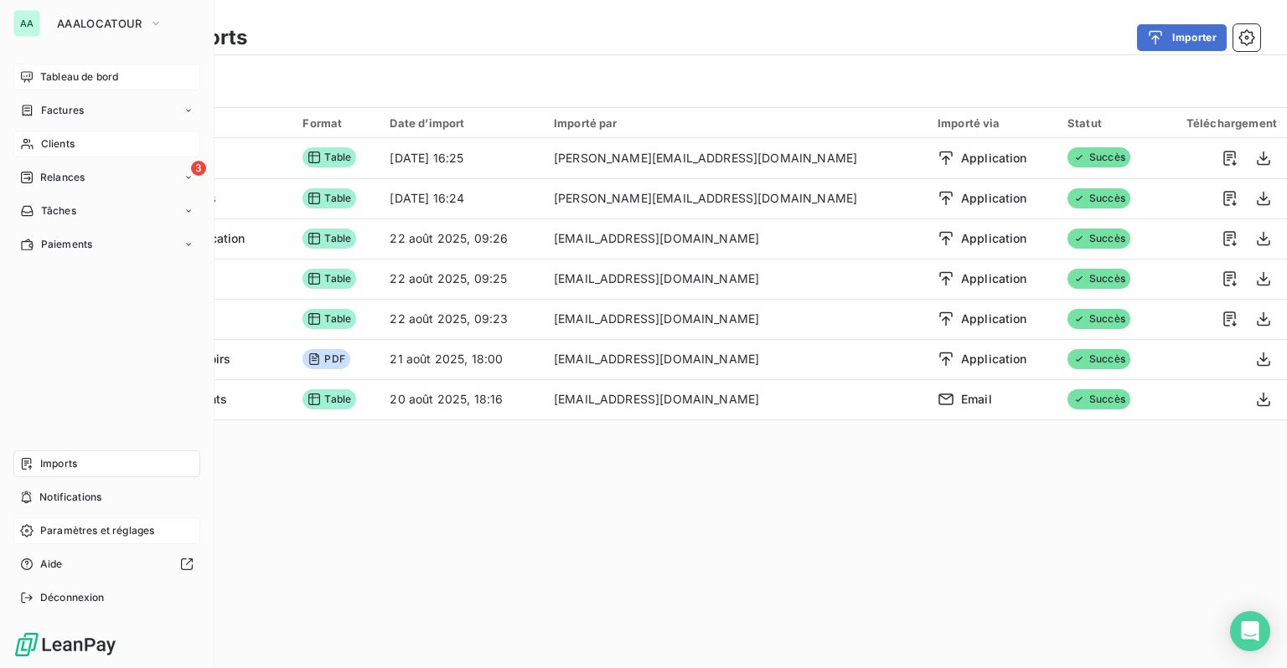
click at [70, 72] on span "Tableau de bord" at bounding box center [79, 77] width 78 height 15
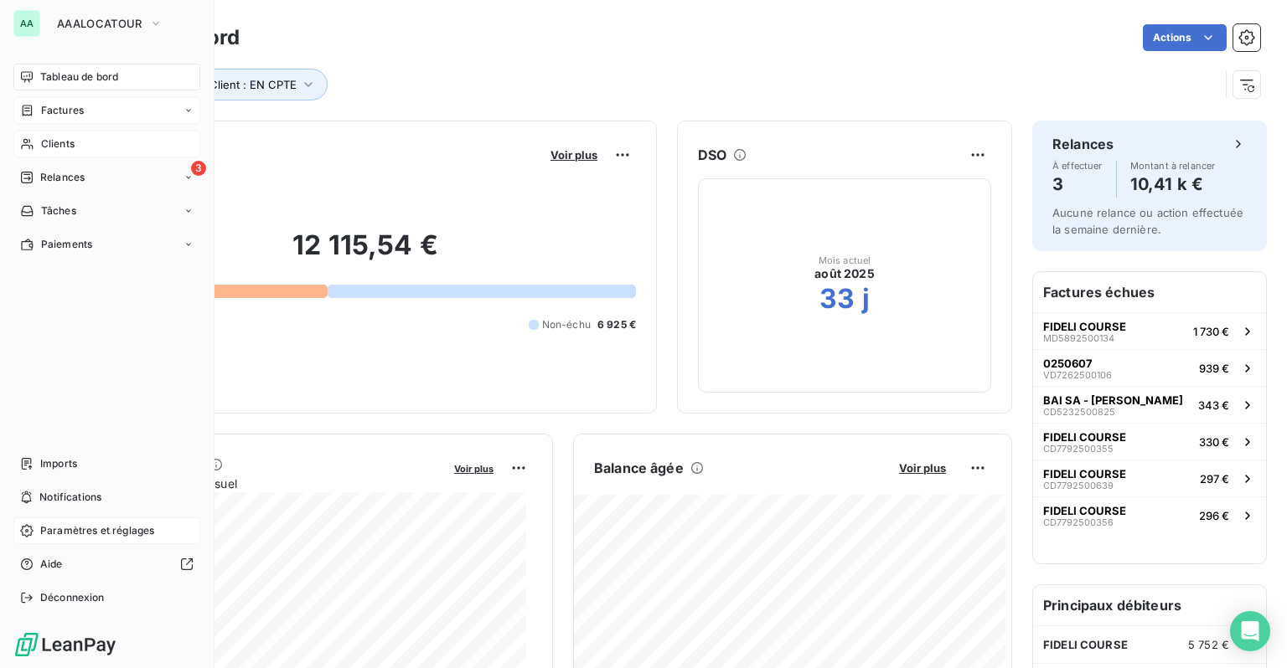
click at [70, 111] on span "Factures" at bounding box center [62, 110] width 43 height 15
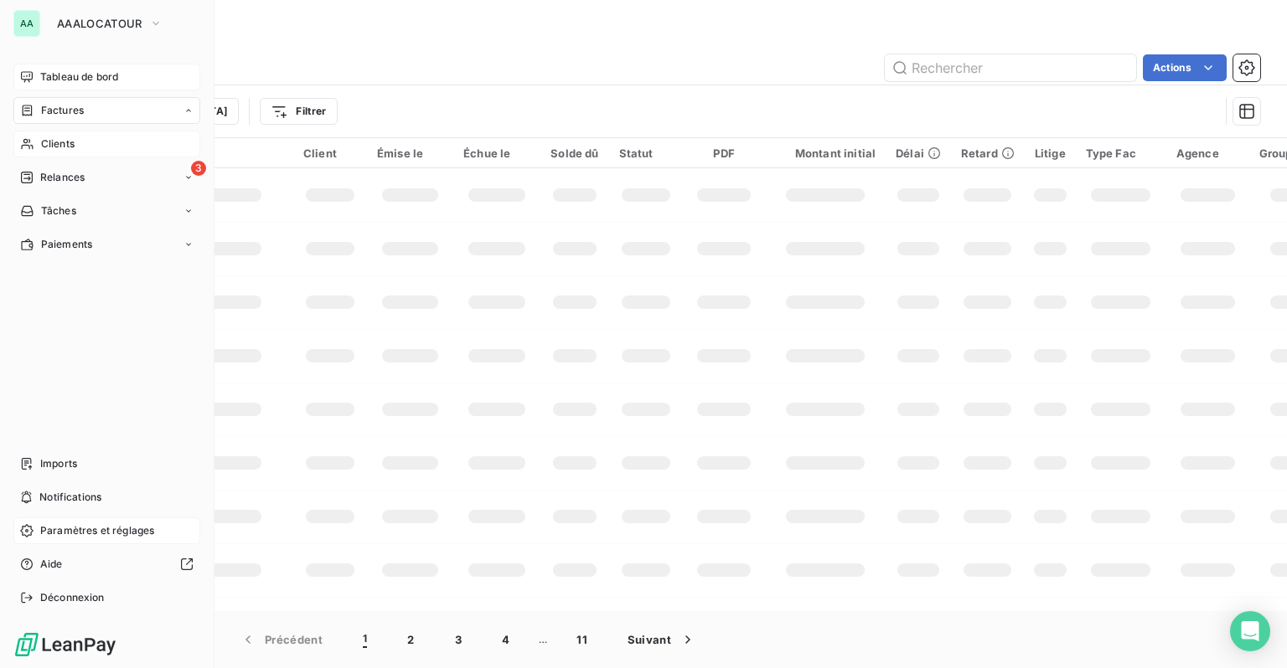
click at [72, 82] on span "Tableau de bord" at bounding box center [79, 77] width 78 height 15
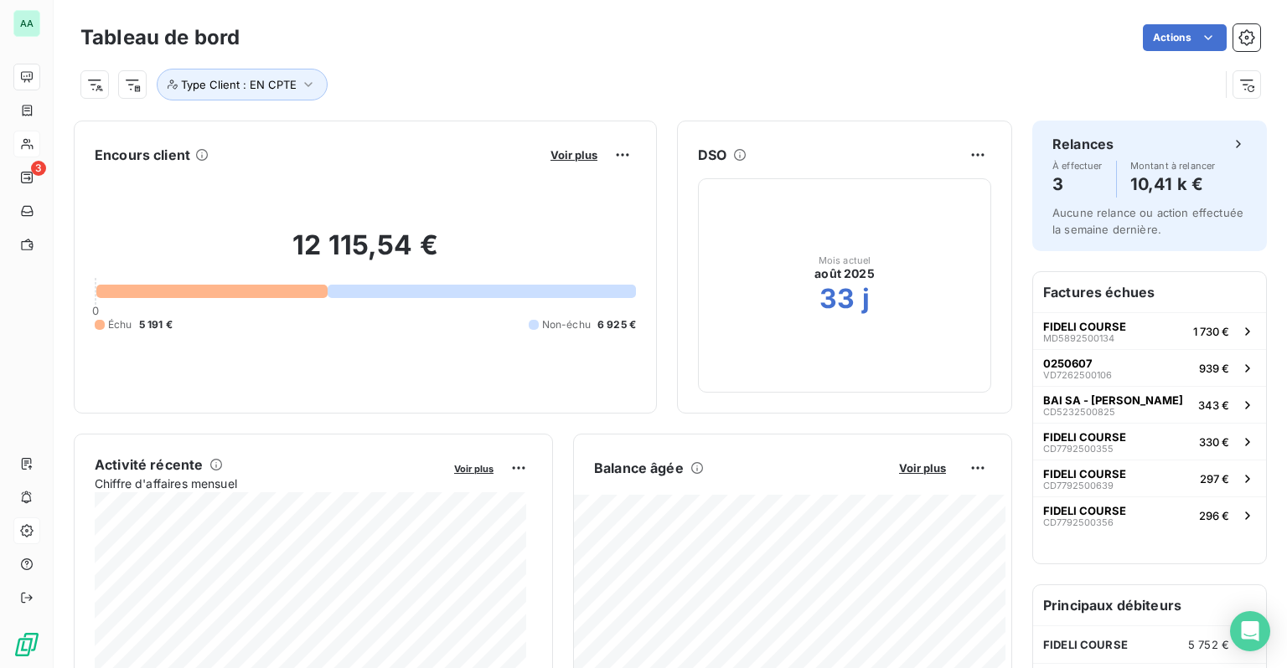
click at [543, 54] on div "Tableau de bord Actions" at bounding box center [669, 37] width 1179 height 35
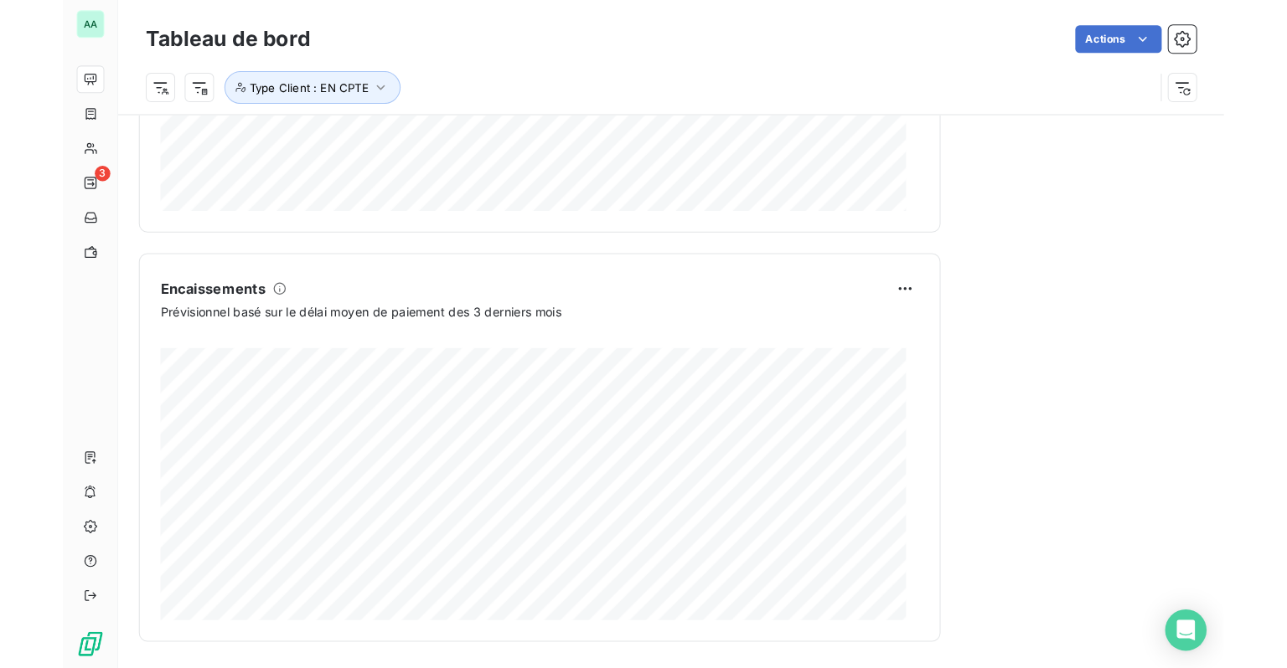
scroll to position [900, 0]
